Goal: Task Accomplishment & Management: Use online tool/utility

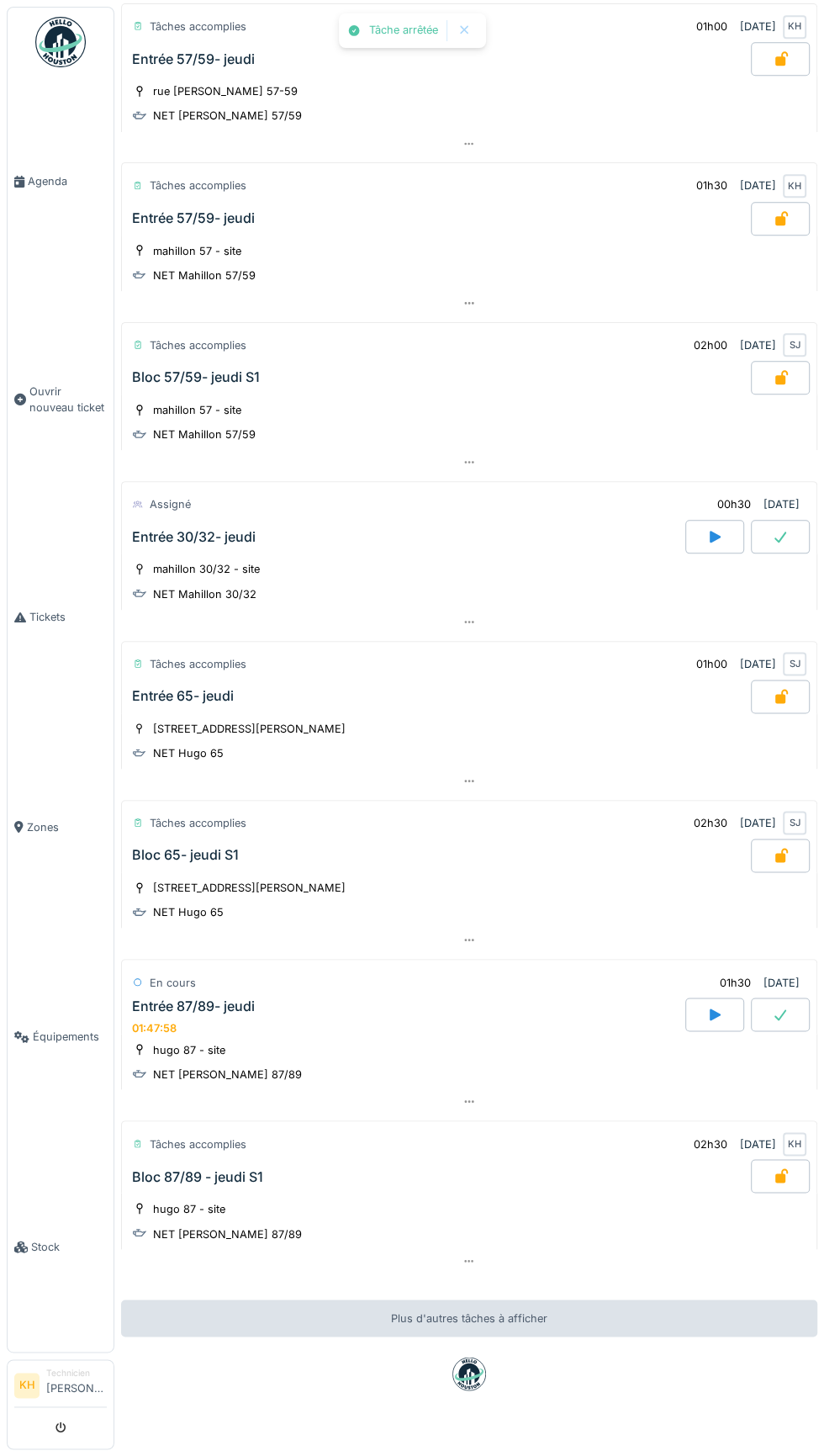
scroll to position [601, 0]
click at [781, 1007] on icon at bounding box center [780, 1014] width 17 height 14
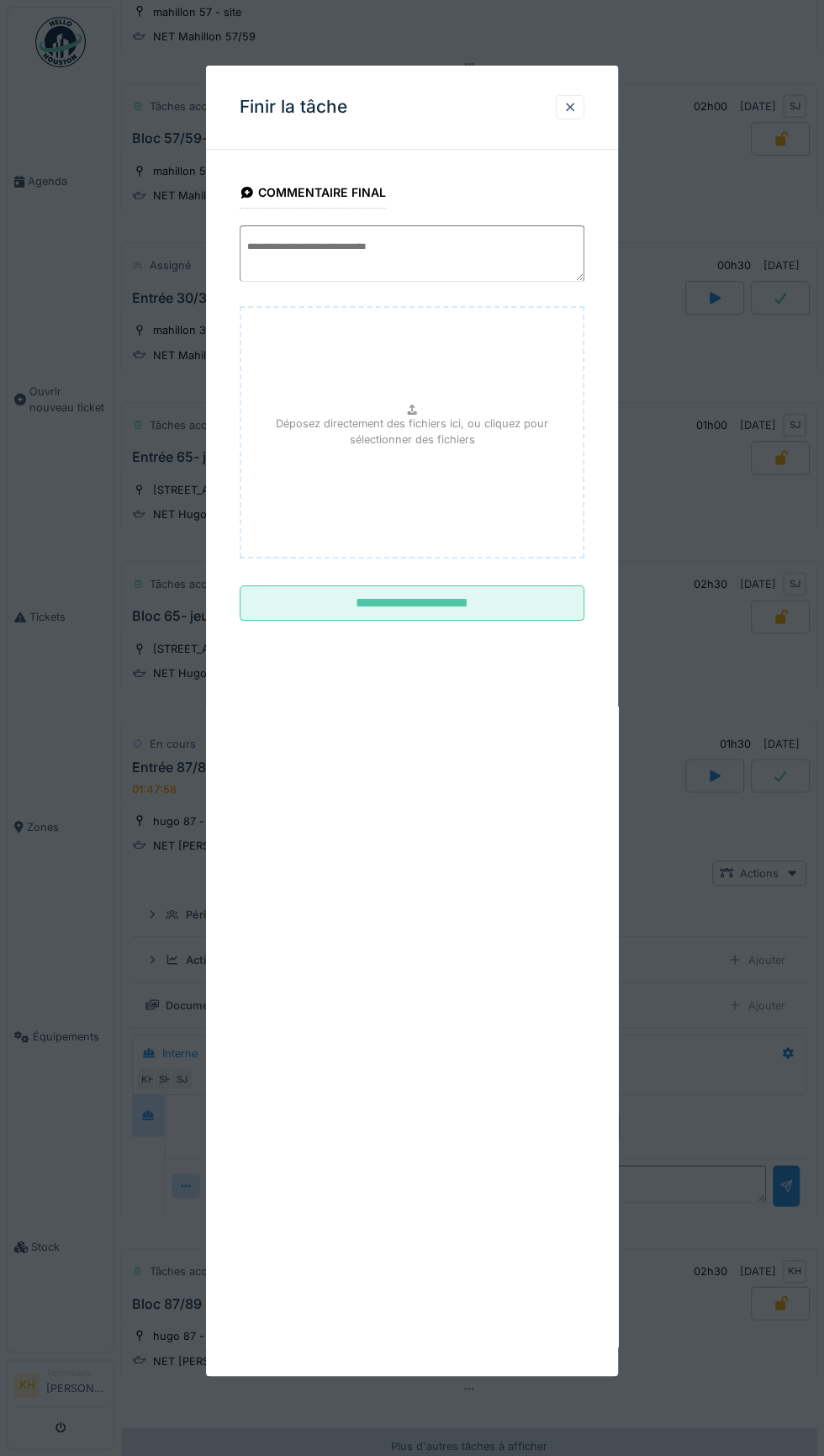
scroll to position [953, 0]
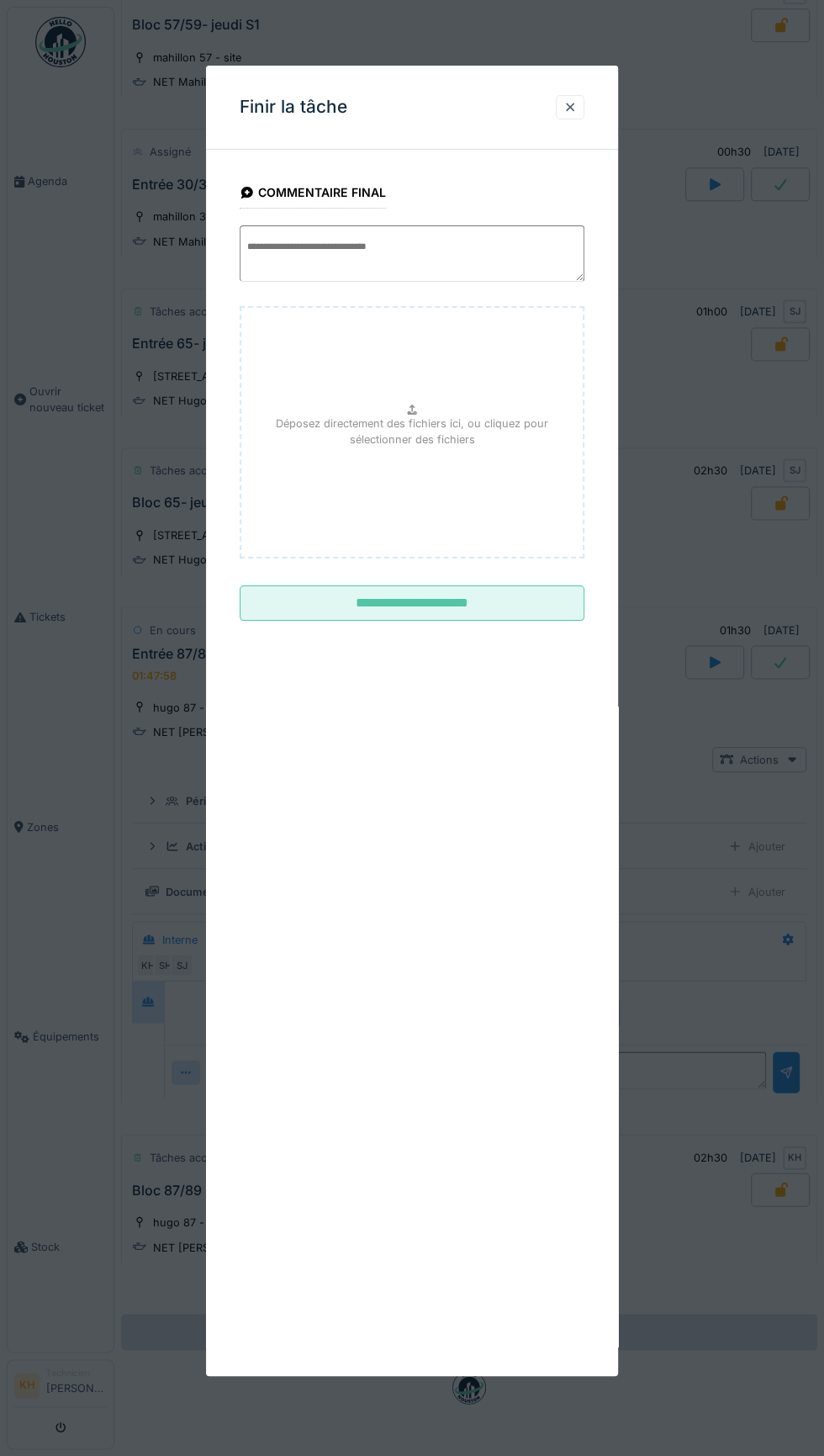
click at [548, 590] on input "**********" at bounding box center [412, 603] width 345 height 35
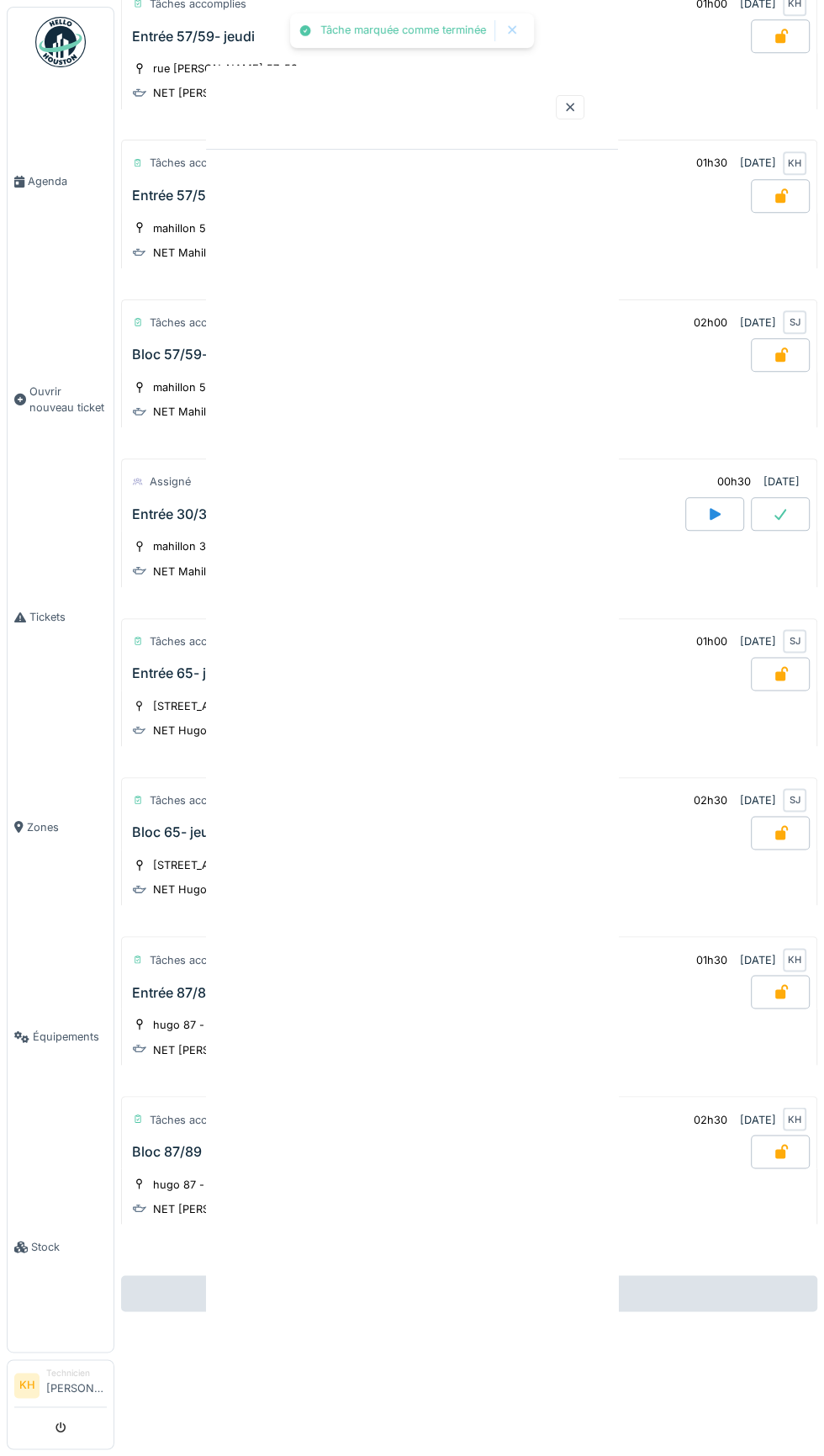
scroll to position [598, 0]
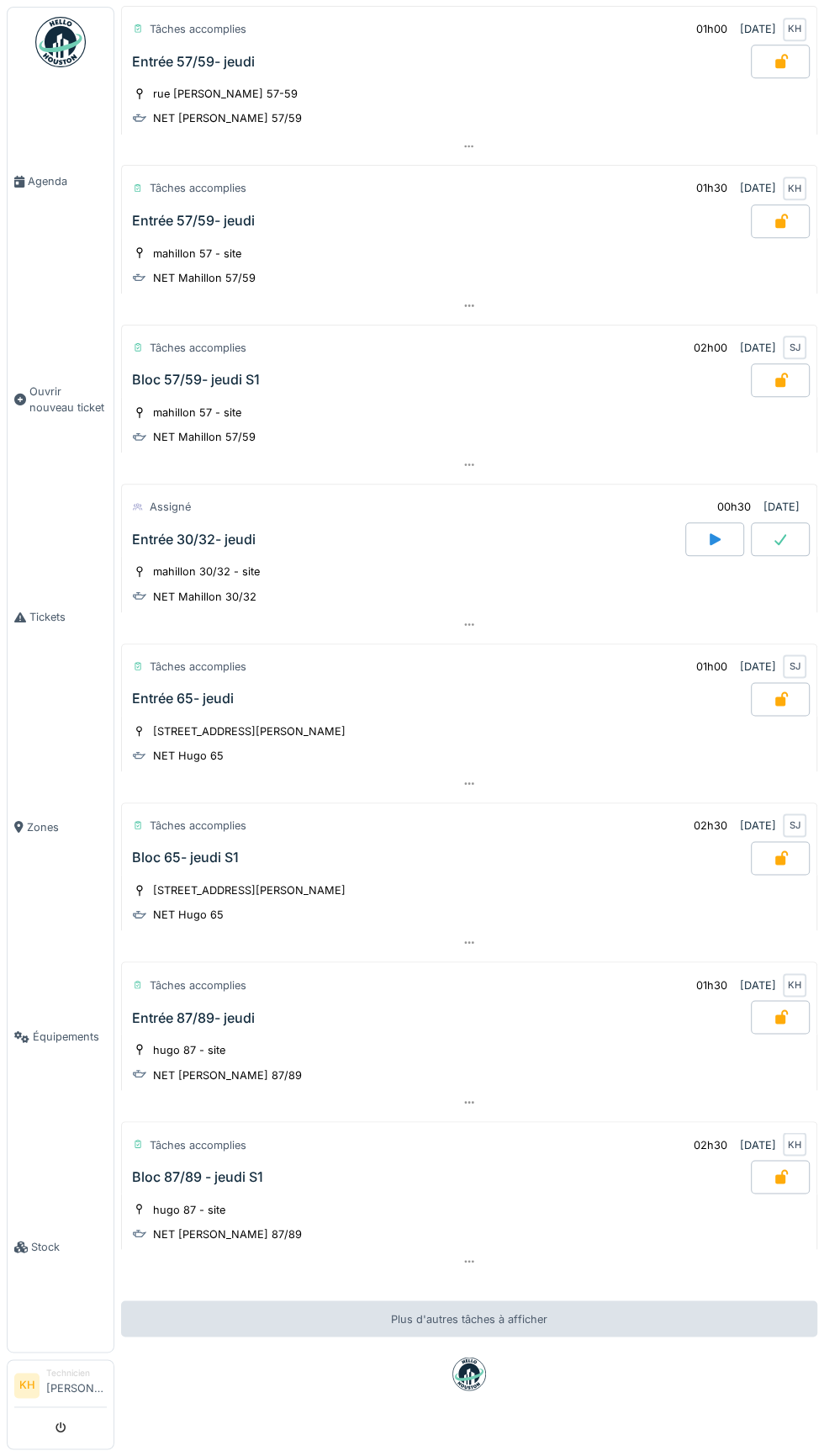
click at [17, 932] on link "Zones" at bounding box center [60, 827] width 106 height 210
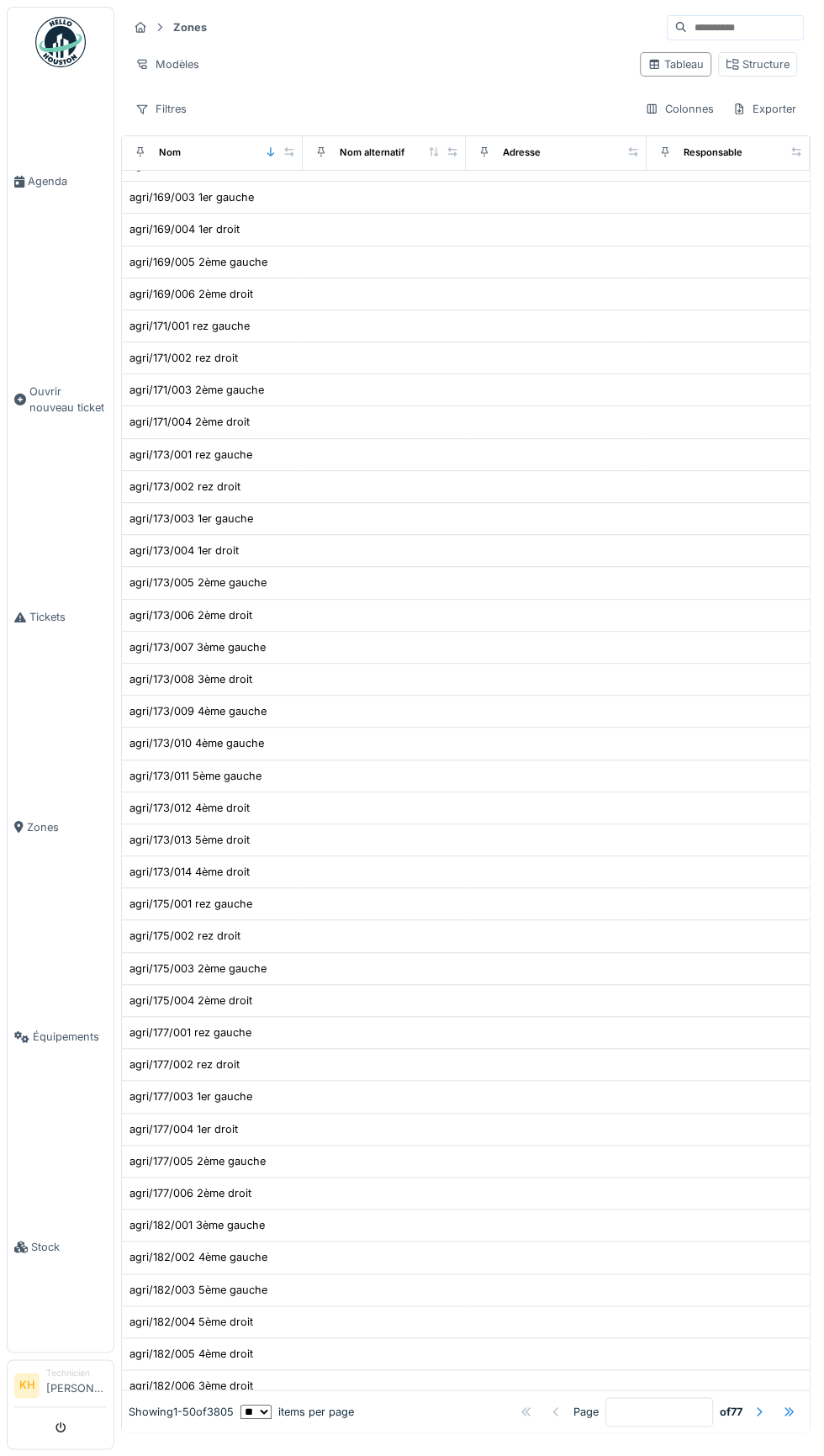
scroll to position [58, 0]
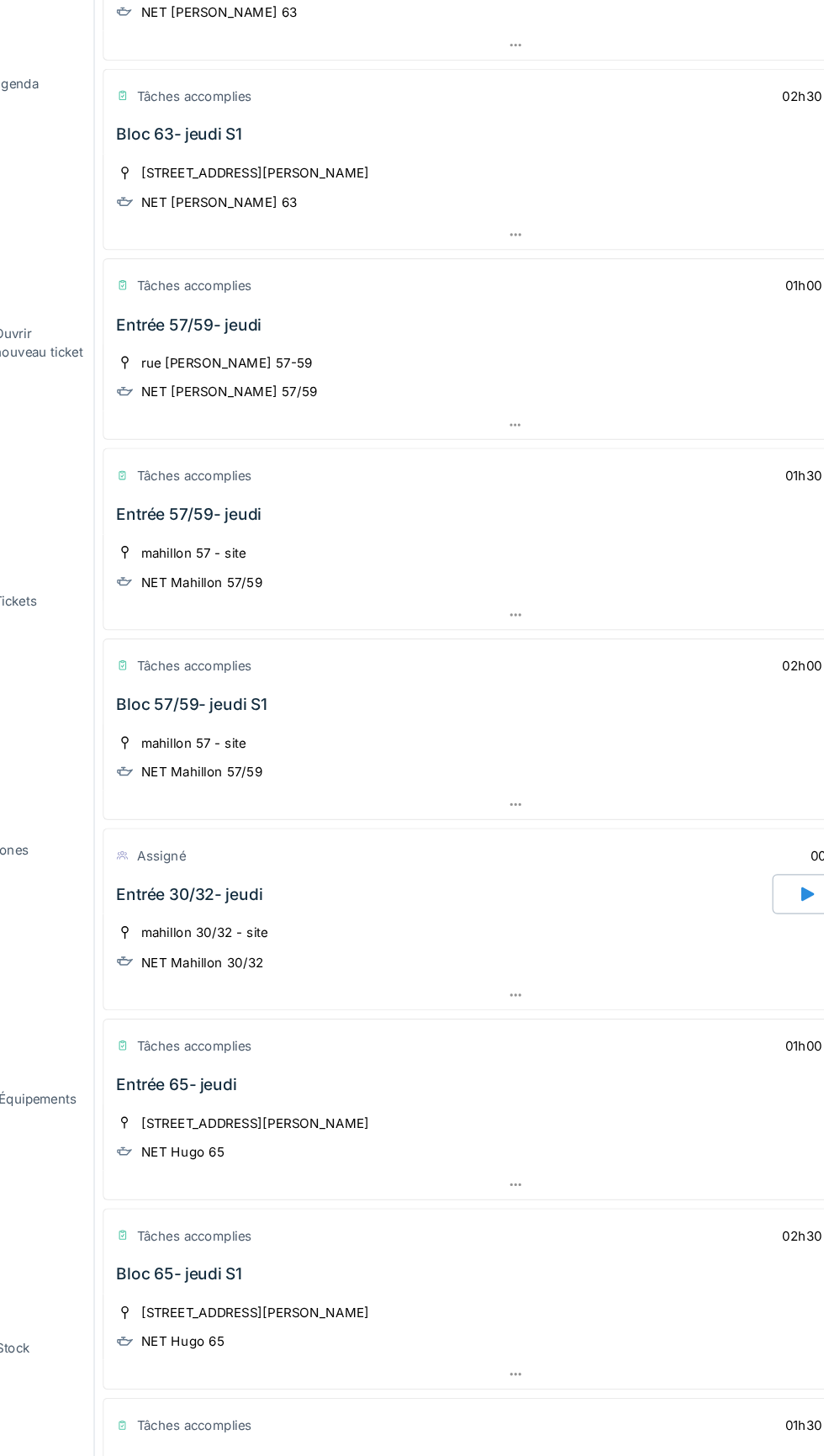
scroll to position [279, 0]
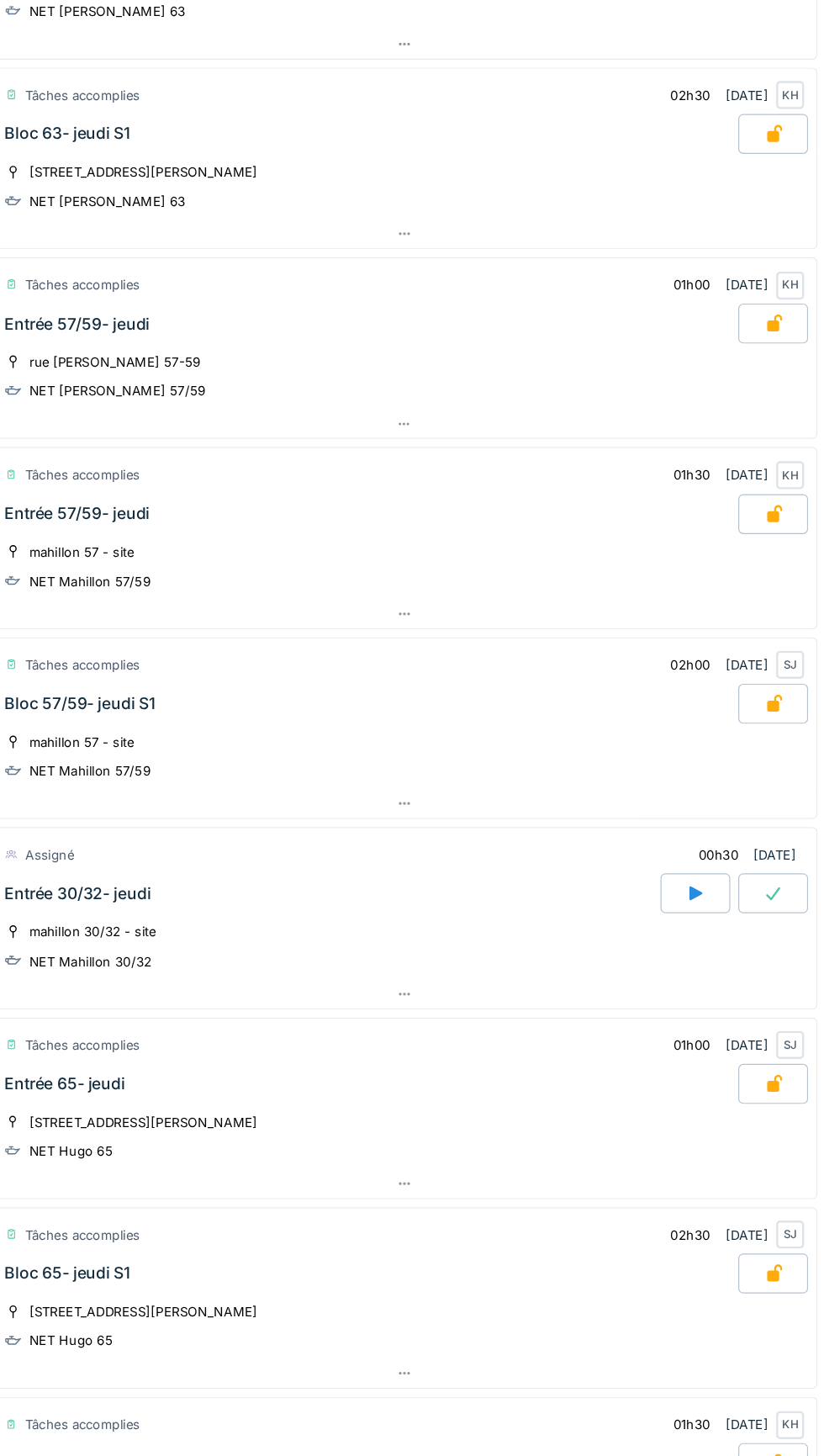
click at [709, 856] on icon at bounding box center [715, 863] width 17 height 14
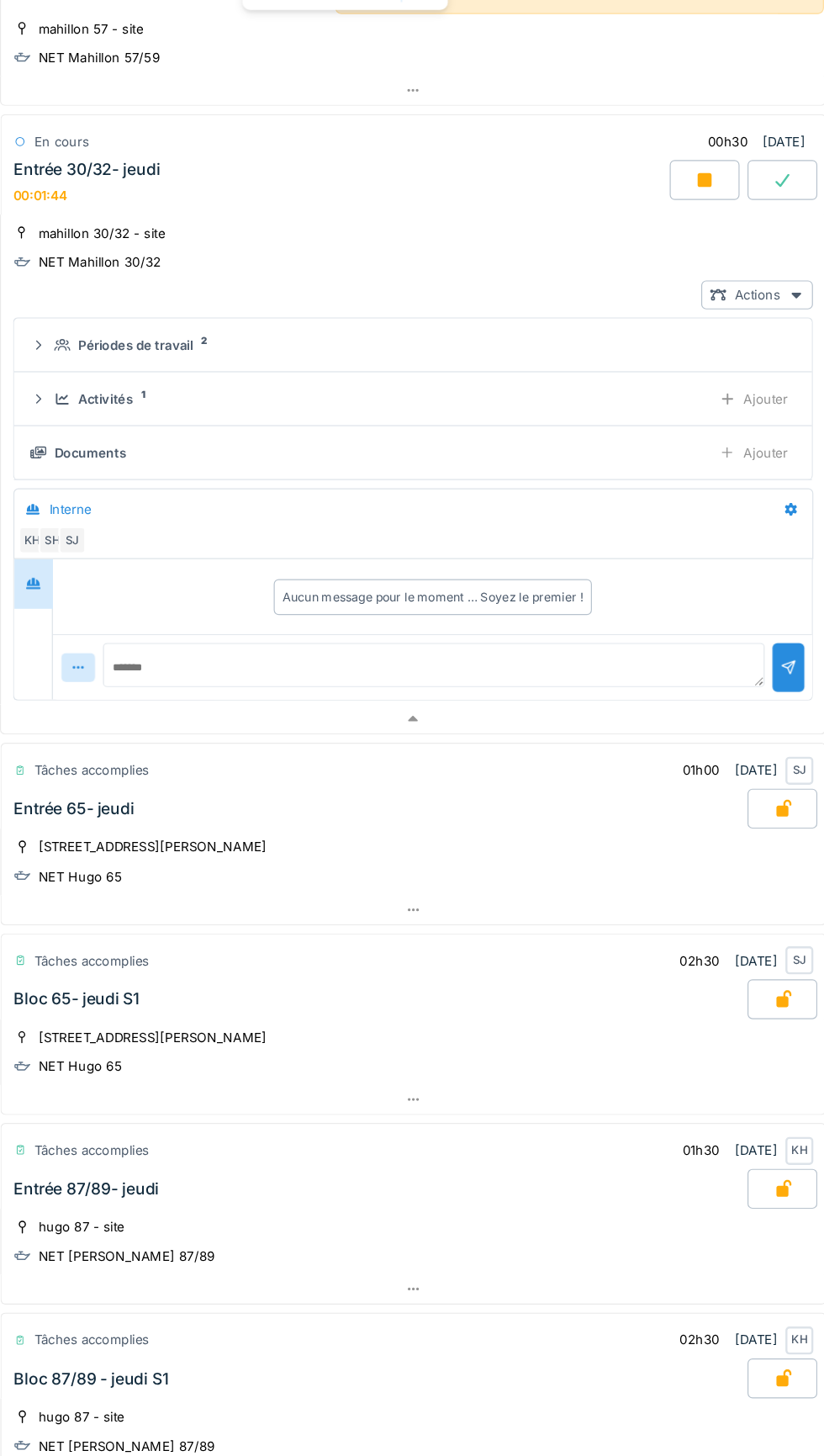
scroll to position [960, 0]
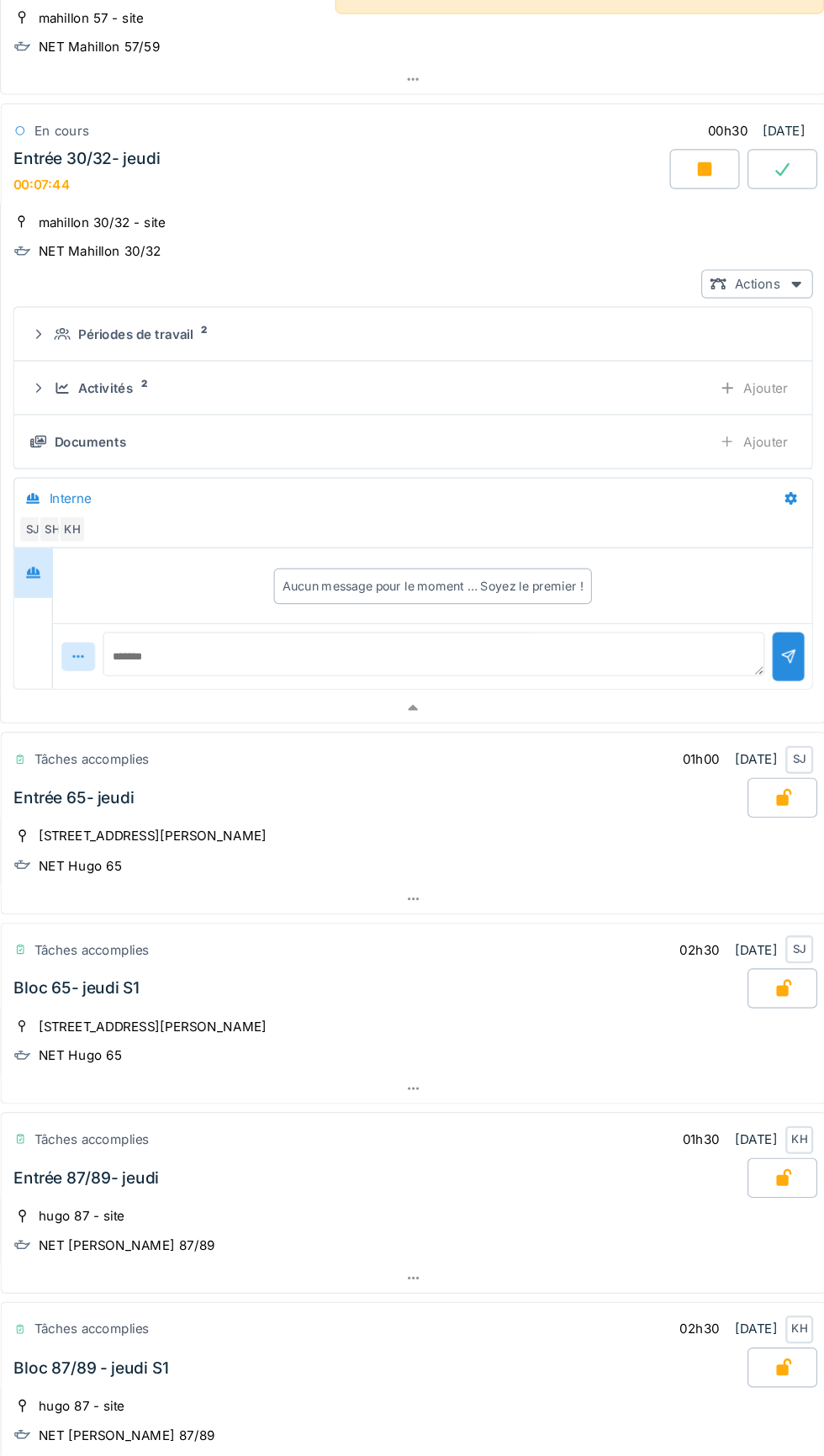
click at [715, 176] on icon at bounding box center [715, 182] width 12 height 12
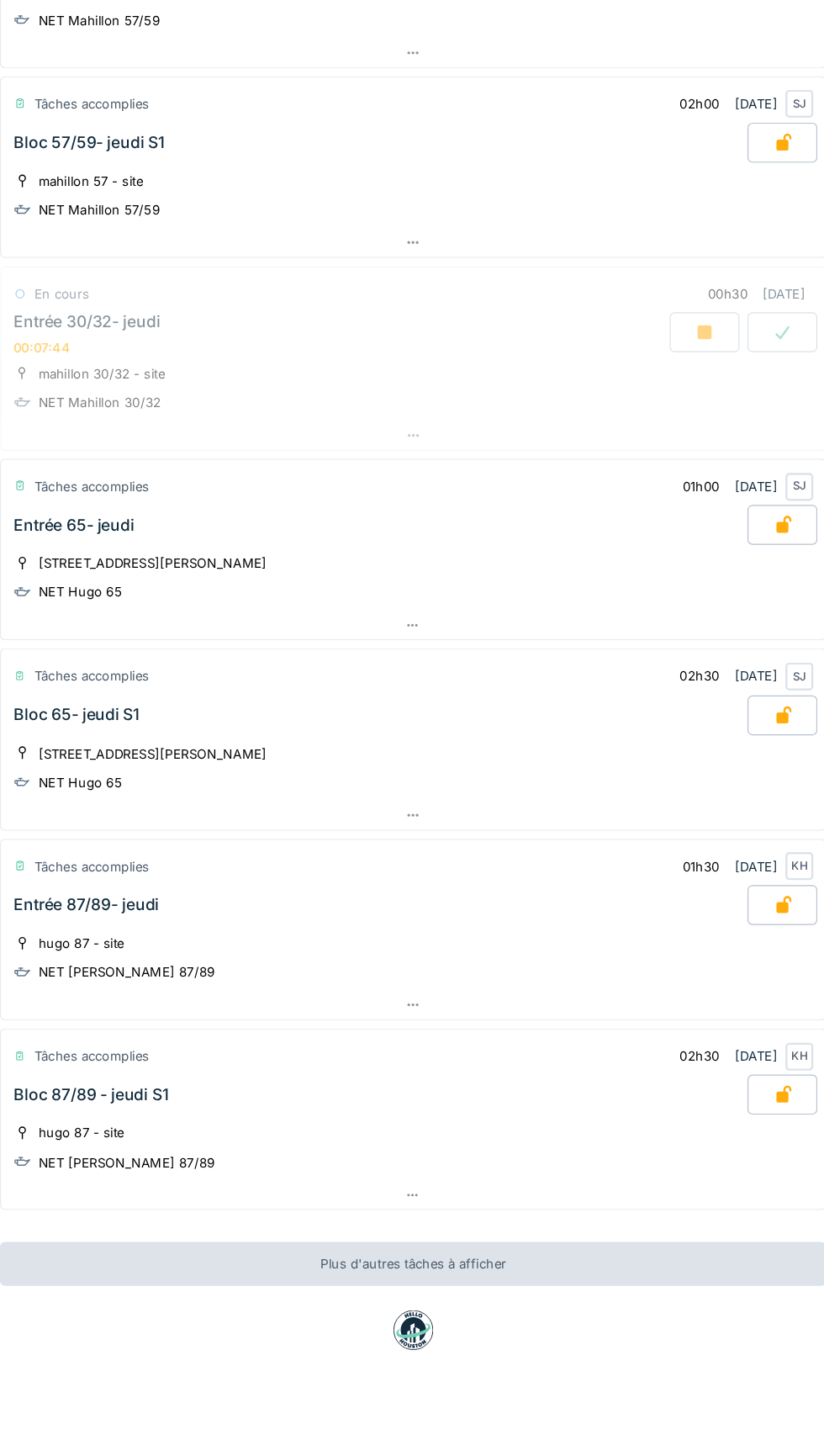
scroll to position [601, 0]
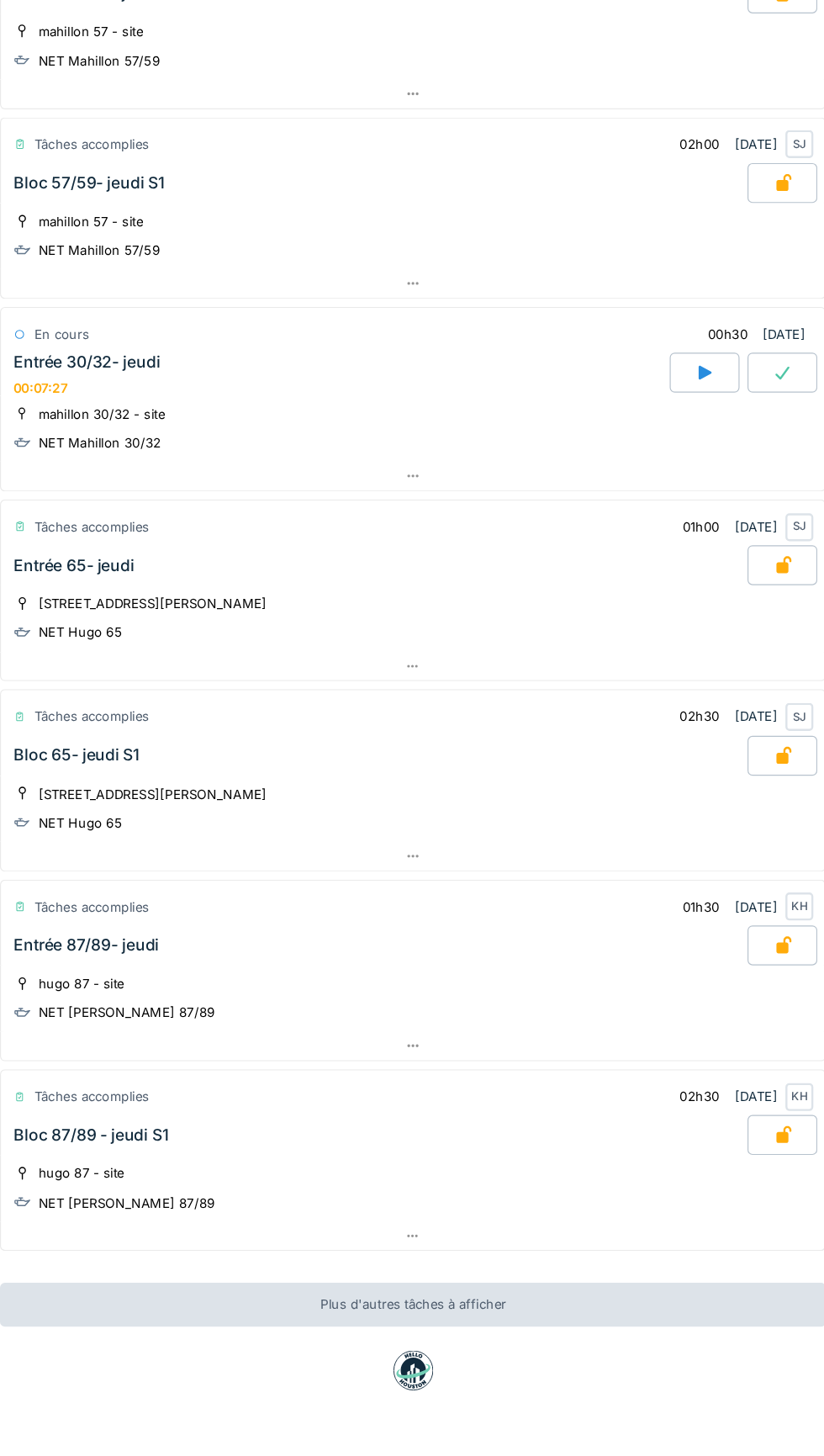
click at [791, 525] on div at bounding box center [780, 541] width 59 height 33
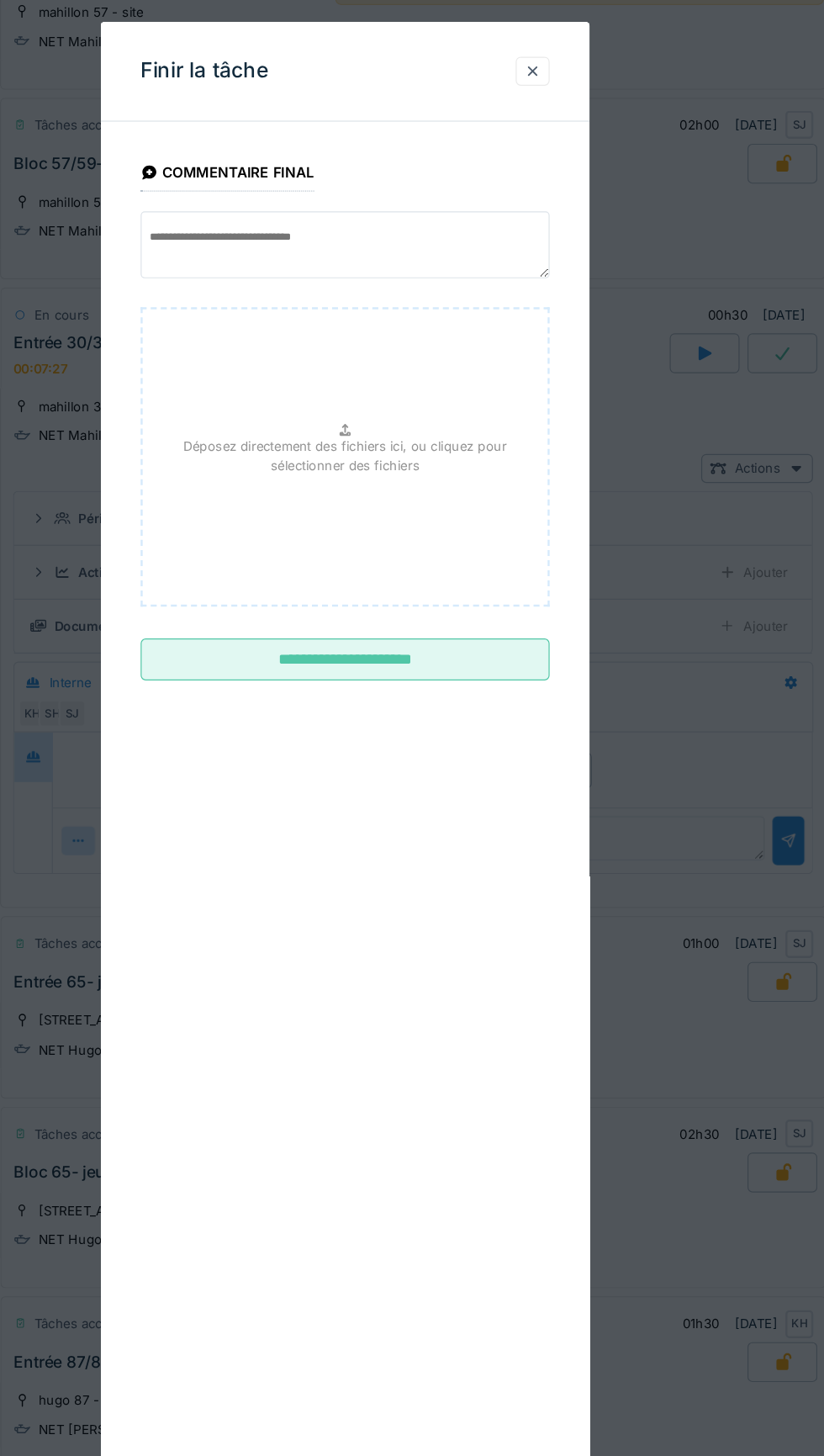
scroll to position [953, 0]
click at [546, 614] on input "**********" at bounding box center [412, 603] width 345 height 35
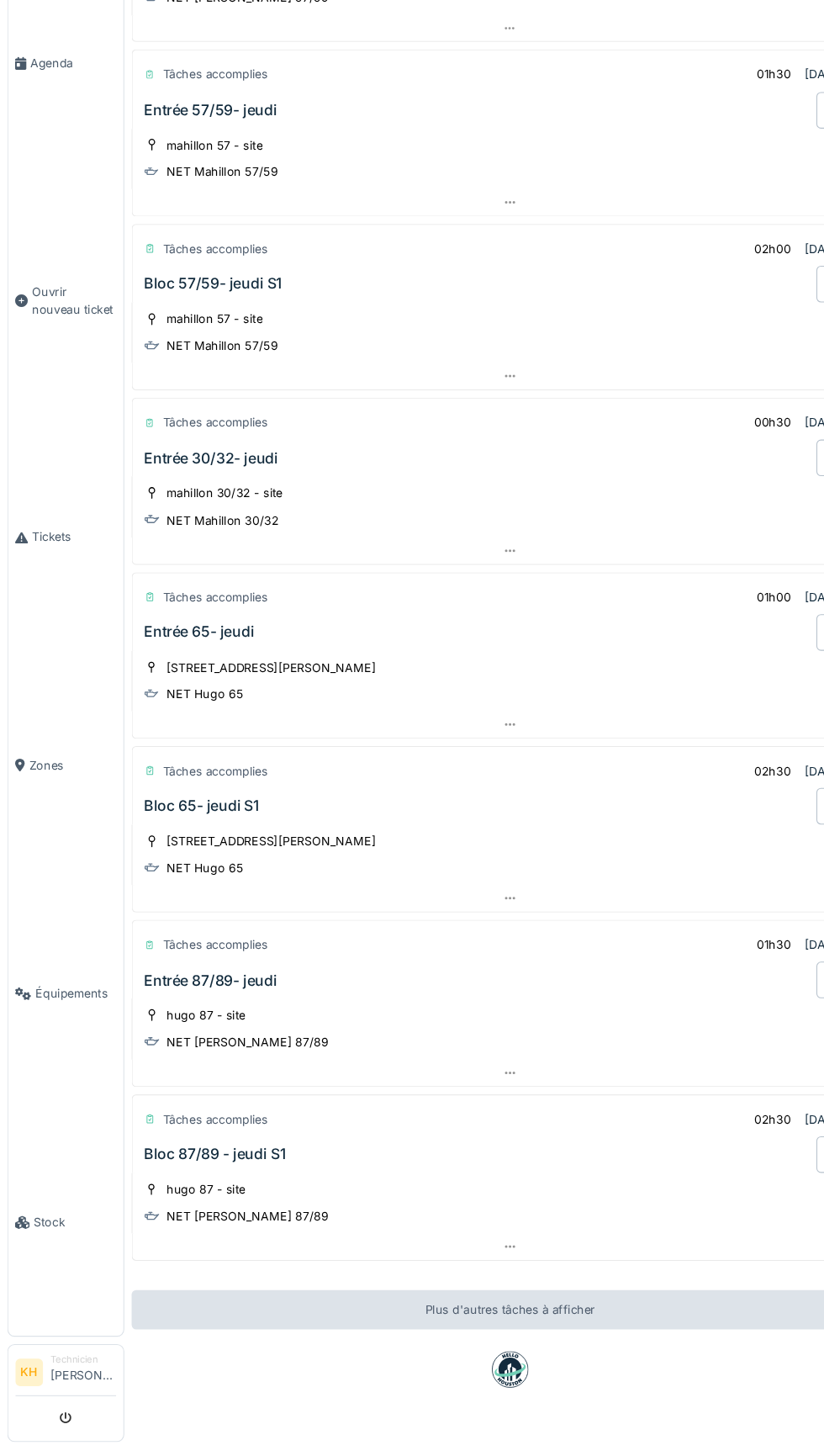
scroll to position [374, 0]
